Goal: Task Accomplishment & Management: Manage account settings

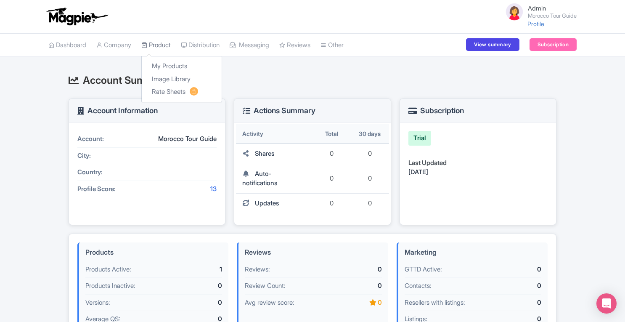
click at [157, 47] on link "Product" at bounding box center [155, 45] width 29 height 23
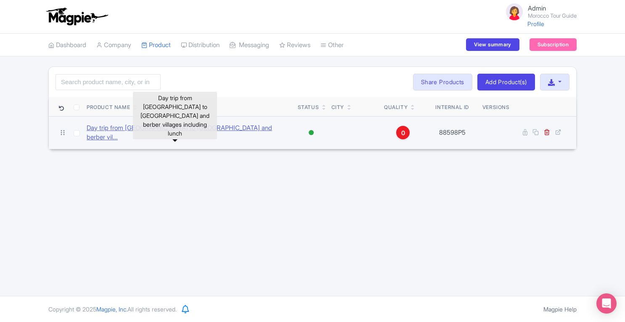
click at [193, 127] on link "Day trip from Marrakech to Atlas Mountains and berber vil..." at bounding box center [189, 132] width 204 height 19
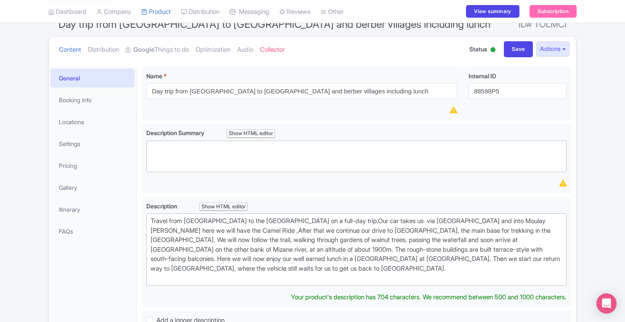
scroll to position [69, 0]
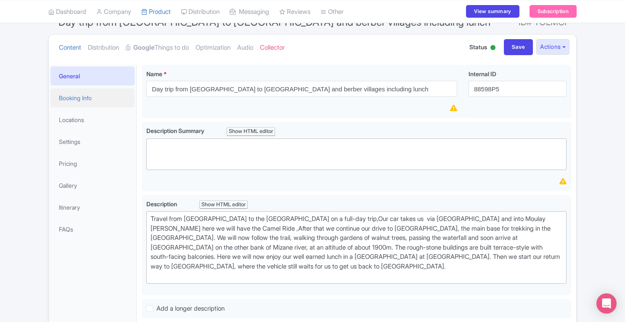
click at [84, 99] on link "Booking Info" at bounding box center [92, 97] width 84 height 19
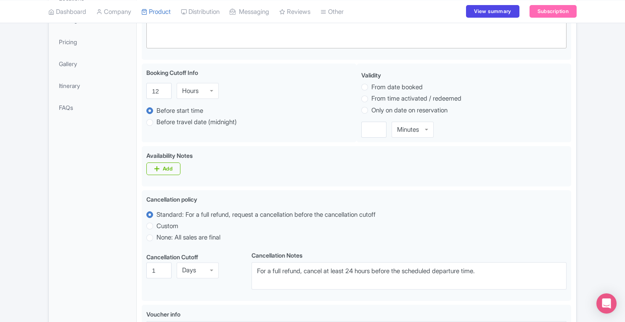
scroll to position [192, 0]
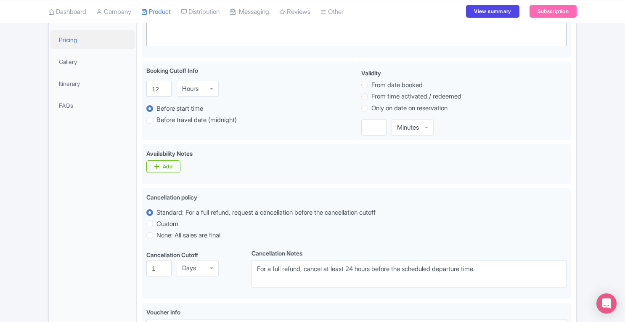
click at [61, 42] on link "Pricing" at bounding box center [92, 39] width 84 height 19
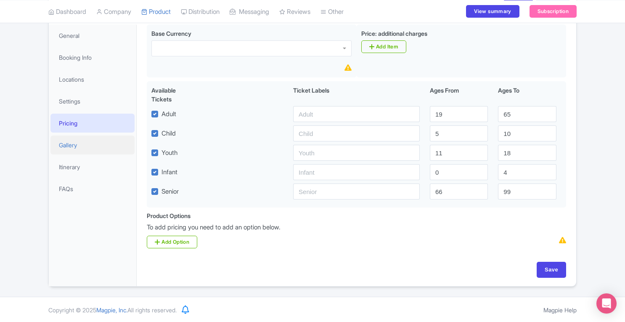
click at [74, 143] on link "Gallery" at bounding box center [92, 144] width 84 height 19
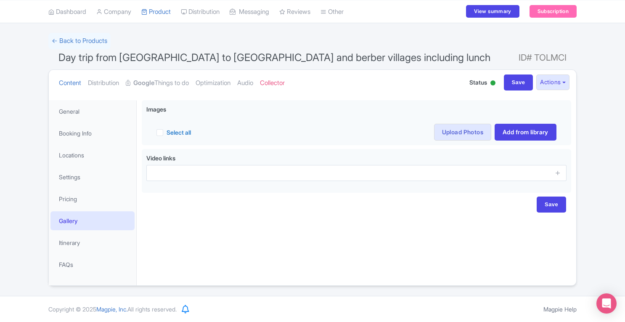
scroll to position [33, 0]
click at [76, 245] on link "Itinerary" at bounding box center [92, 243] width 84 height 19
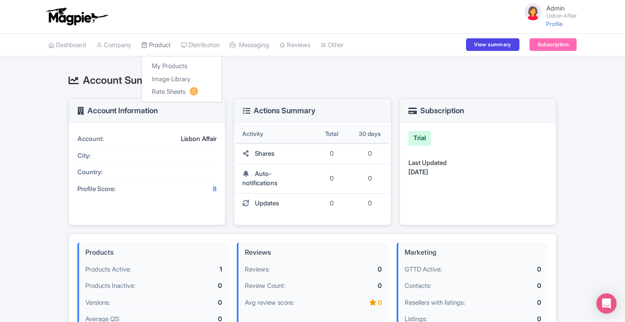
click at [161, 47] on link "Product" at bounding box center [155, 45] width 29 height 23
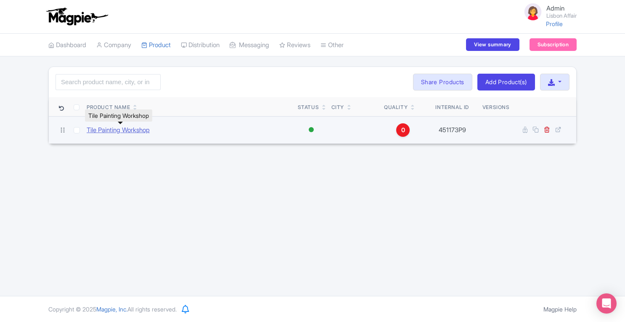
click at [139, 129] on link "Tile Painting Workshop" at bounding box center [118, 130] width 63 height 10
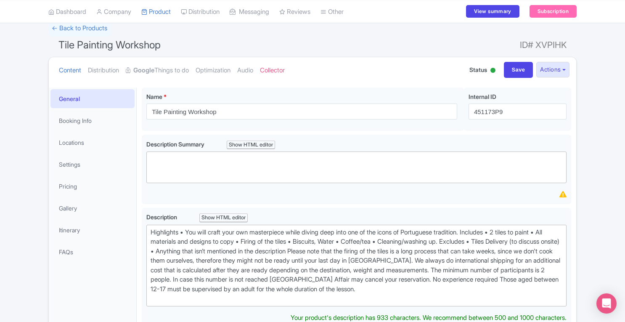
scroll to position [45, 0]
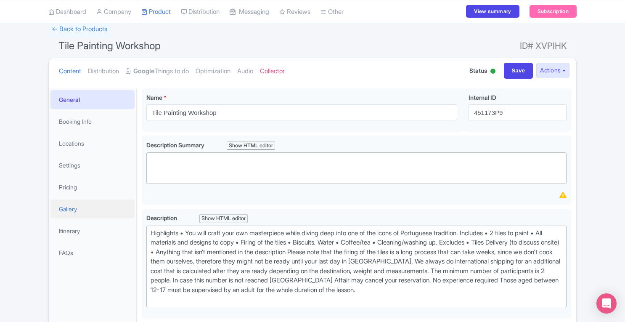
click at [76, 209] on link "Gallery" at bounding box center [92, 208] width 84 height 19
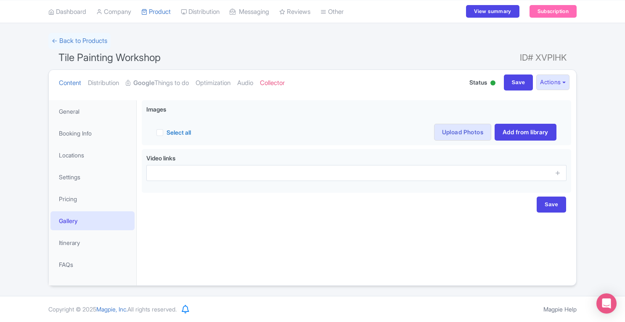
scroll to position [33, 0]
